Goal: Check status: Check status

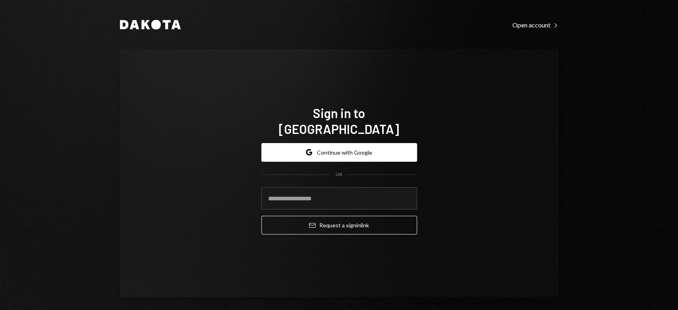
type input "**********"
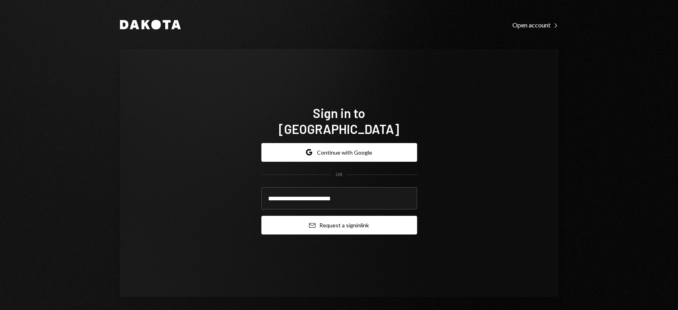
click at [302, 219] on button "Email Request a sign in link" at bounding box center [339, 225] width 156 height 19
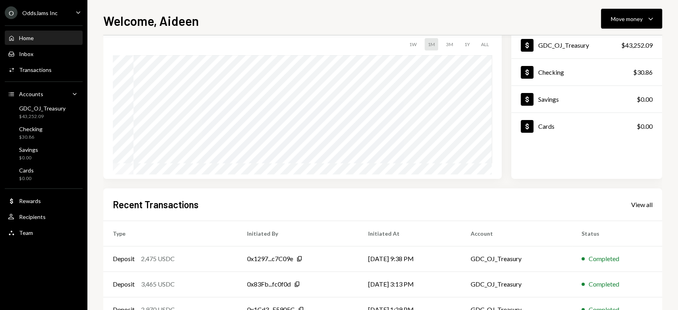
scroll to position [25, 0]
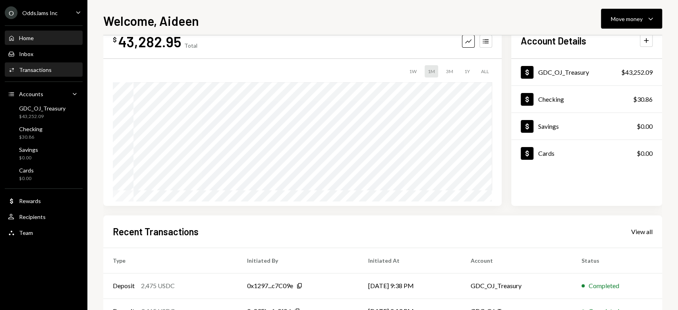
click at [40, 67] on div "Transactions" at bounding box center [35, 69] width 33 height 7
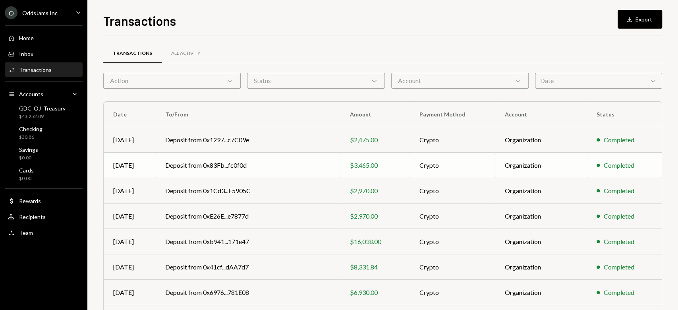
click at [194, 161] on td "Deposit from 0x83Fb...fc0f0d" at bounding box center [248, 165] width 185 height 25
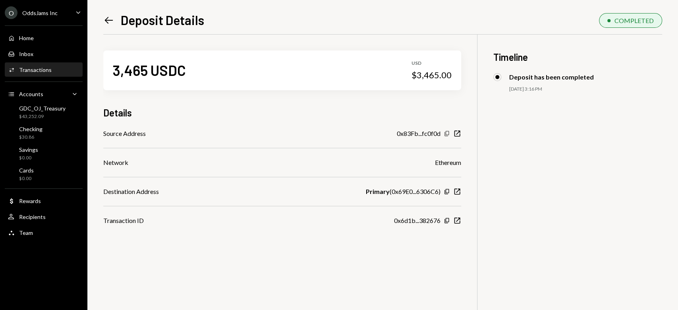
click at [450, 130] on div "Copy New Window" at bounding box center [452, 134] width 17 height 8
click at [446, 131] on icon "Copy" at bounding box center [447, 133] width 6 height 6
drag, startPoint x: 452, startPoint y: 74, endPoint x: 420, endPoint y: 76, distance: 32.7
click at [420, 76] on div "3,465 USDC USD $3,465.00" at bounding box center [282, 70] width 358 height 40
copy div "3,465.00"
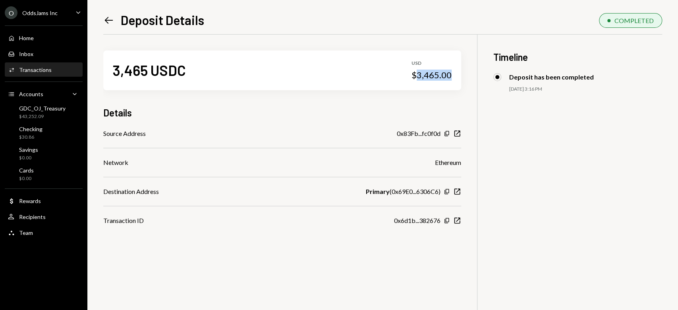
click at [105, 15] on icon "Left Arrow" at bounding box center [108, 20] width 11 height 11
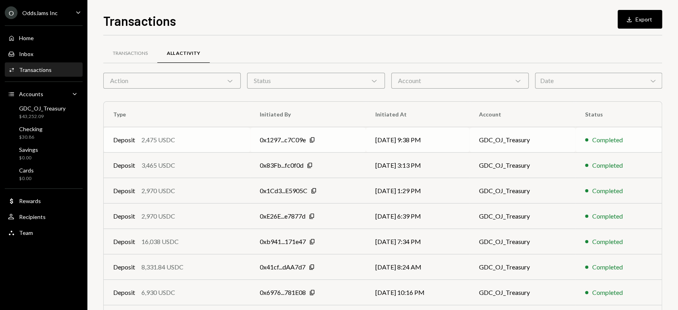
click at [291, 138] on div "0x1297...c7C09e" at bounding box center [283, 140] width 46 height 10
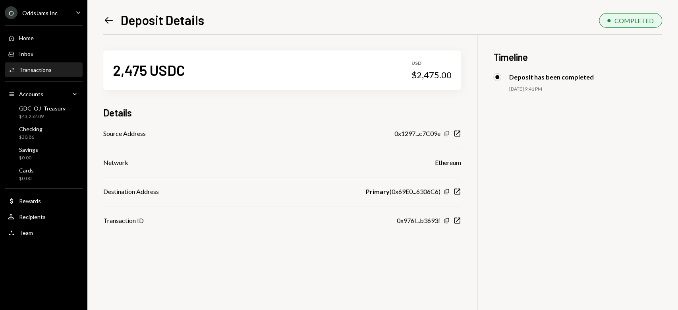
click at [447, 133] on icon "Copy" at bounding box center [447, 133] width 6 height 6
drag, startPoint x: 453, startPoint y: 75, endPoint x: 417, endPoint y: 80, distance: 36.5
click at [417, 80] on div "2,475 USDC USD $2,475.00" at bounding box center [282, 70] width 358 height 40
copy div "2,475.00"
click at [109, 20] on icon at bounding box center [109, 20] width 8 height 7
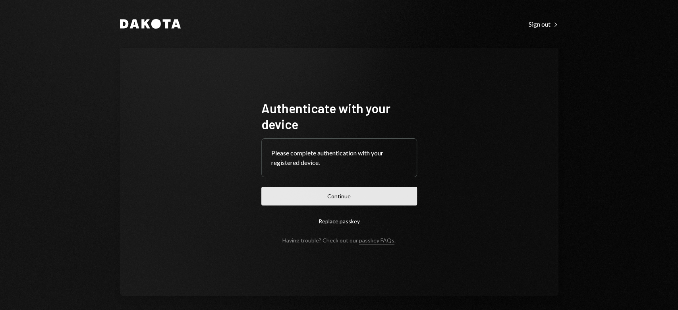
click at [336, 200] on button "Continue" at bounding box center [339, 196] width 156 height 19
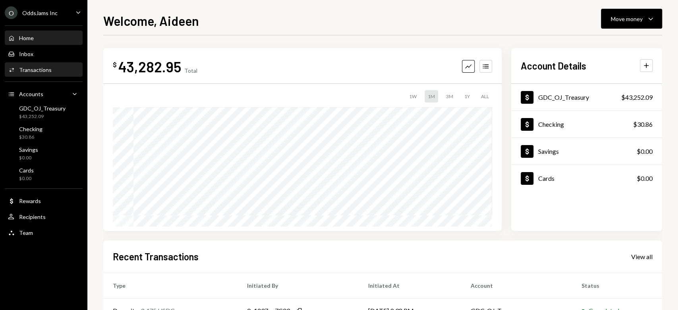
click at [38, 70] on div "Transactions" at bounding box center [35, 69] width 33 height 7
